Goal: Information Seeking & Learning: Find specific fact

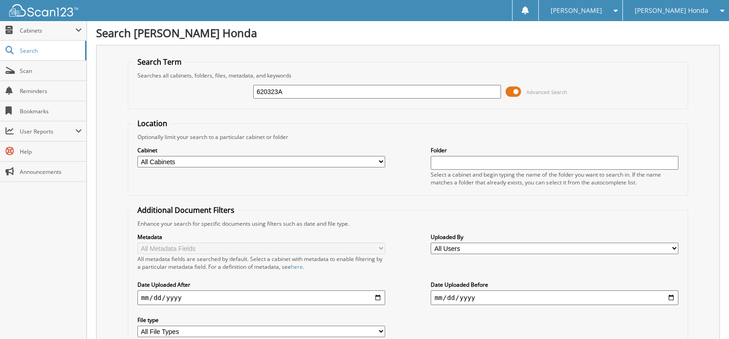
drag, startPoint x: 297, startPoint y: 92, endPoint x: 212, endPoint y: 112, distance: 87.7
click at [212, 112] on form "Search Term Searches all cabinets, folders, files, metadata, and keywords 62032…" at bounding box center [408, 221] width 560 height 328
type input "221030"
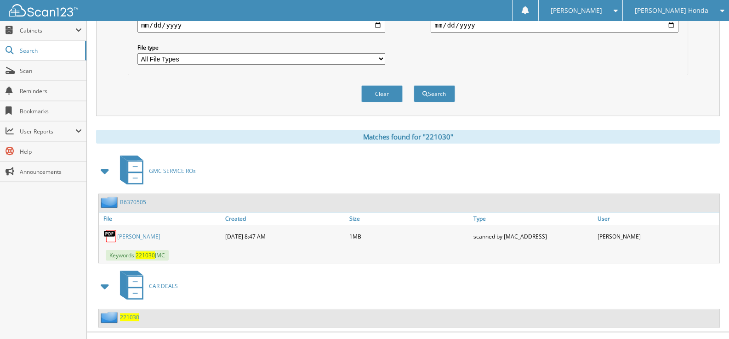
scroll to position [278, 0]
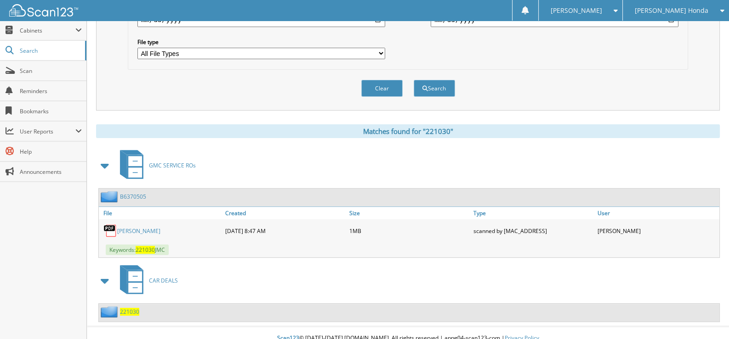
click at [132, 308] on span "221030" at bounding box center [129, 312] width 19 height 8
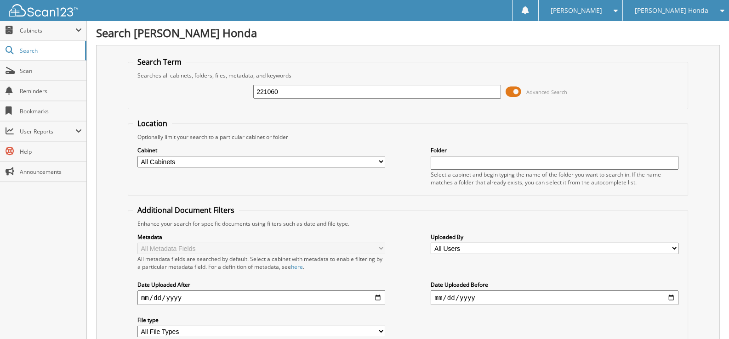
type input "221060"
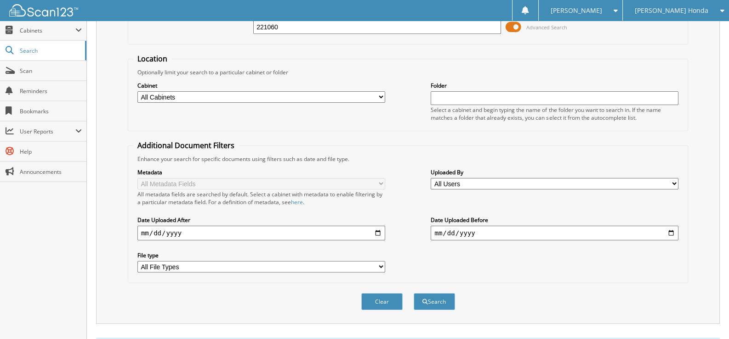
scroll to position [215, 0]
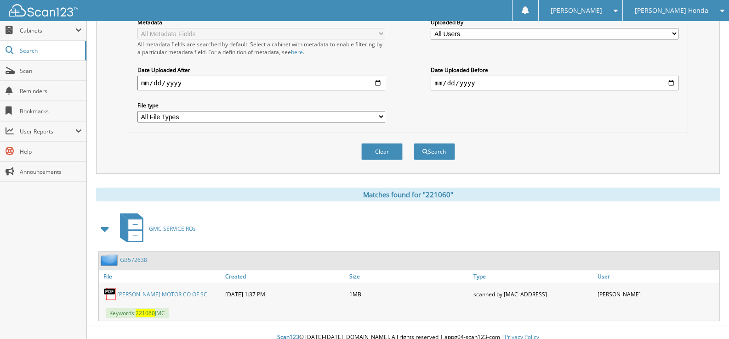
click at [163, 291] on link "[PERSON_NAME] MOTOR CO OF SC" at bounding box center [162, 295] width 90 height 8
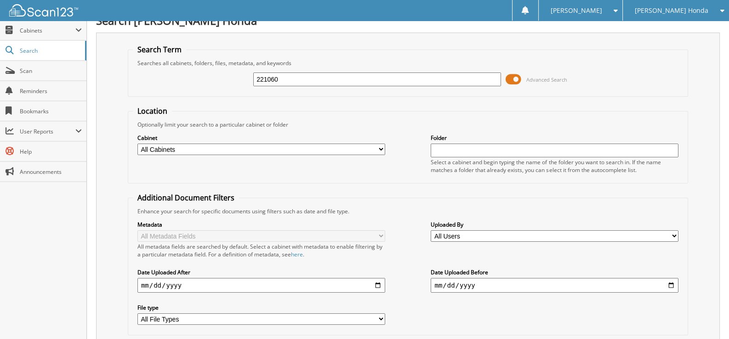
scroll to position [0, 0]
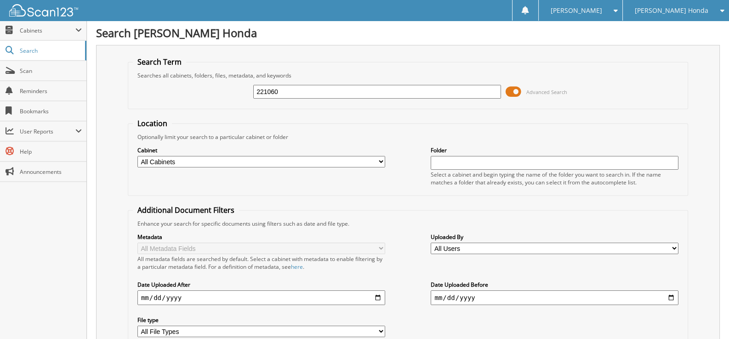
click at [285, 90] on input "221060" at bounding box center [377, 92] width 248 height 14
paste input "3VWEM7BU6NM004929"
type input "3VWEM7BU6NM004929"
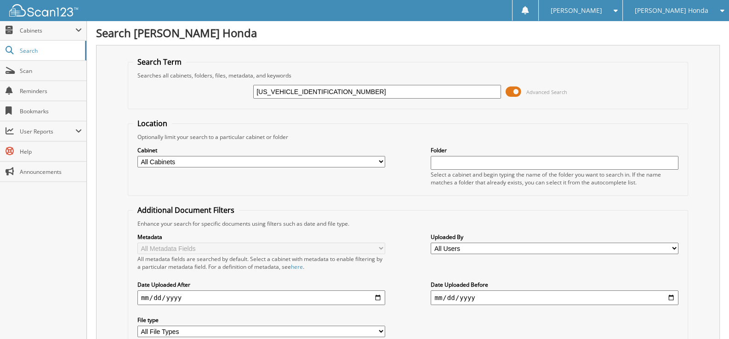
click at [275, 92] on input "3VWEM7BU6NM004929" at bounding box center [377, 92] width 248 height 14
